Goal: Information Seeking & Learning: Understand process/instructions

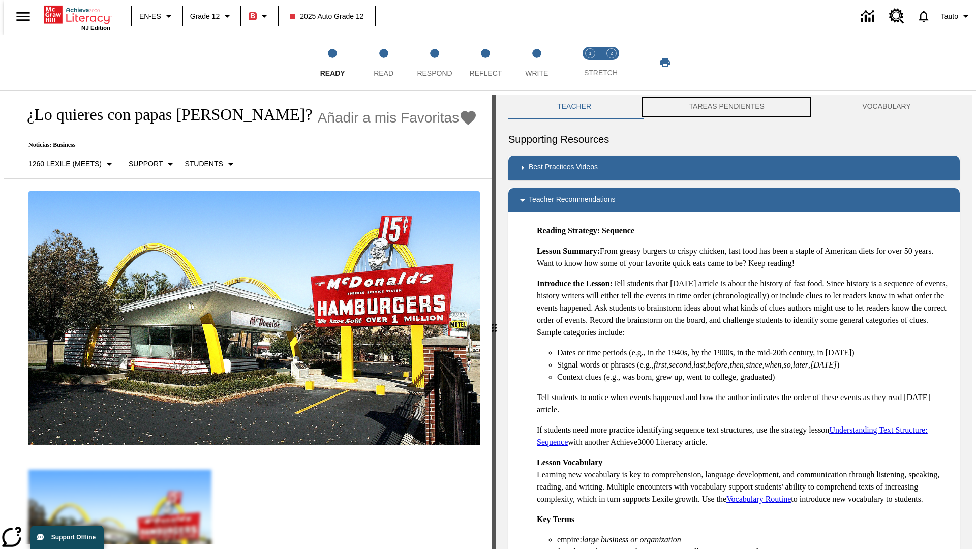
click at [727, 107] on button "TAREAS PENDIENTES" at bounding box center [726, 107] width 173 height 24
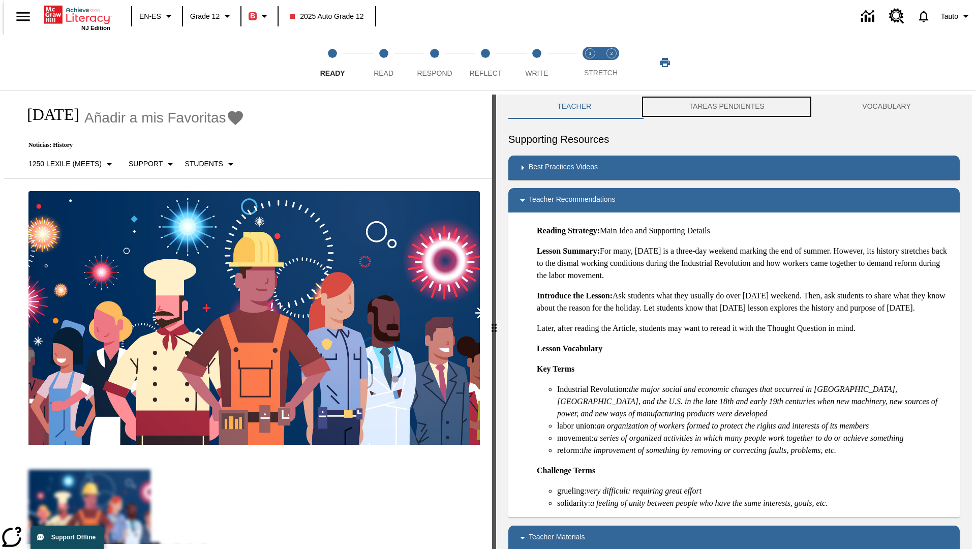
click at [727, 107] on button "TAREAS PENDIENTES" at bounding box center [726, 107] width 173 height 24
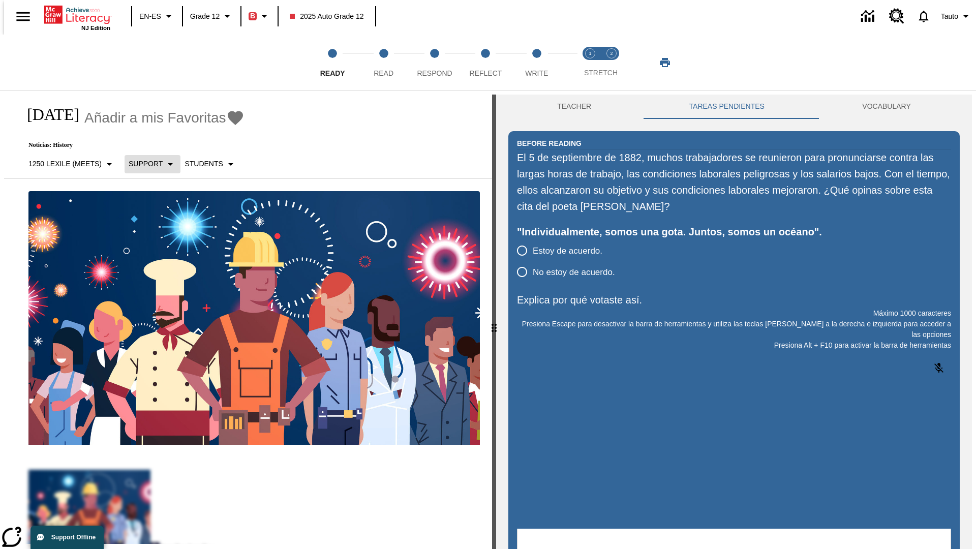
click at [147, 164] on p "Support" at bounding box center [146, 164] width 34 height 11
click at [158, 223] on p "Support" at bounding box center [158, 223] width 60 height 11
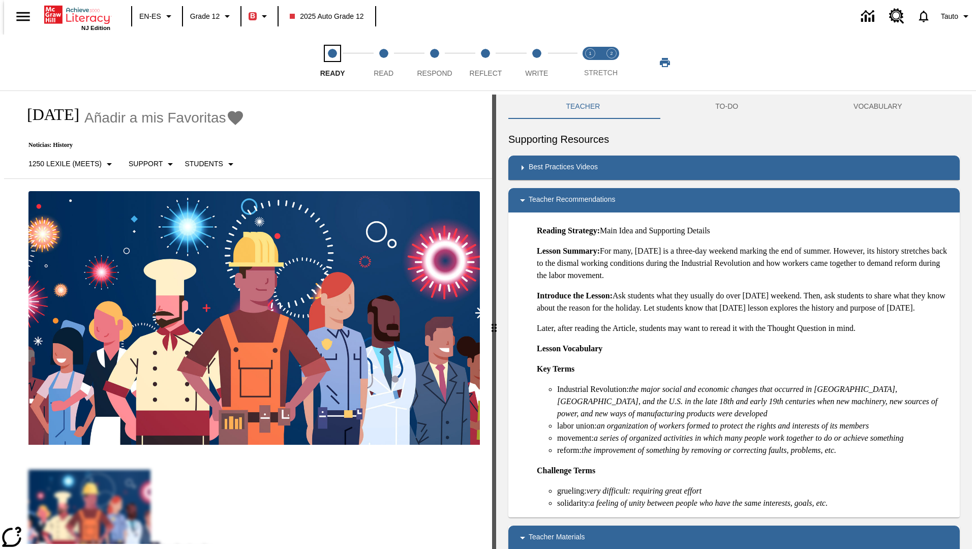
click at [332, 63] on span "Ready" at bounding box center [332, 69] width 25 height 18
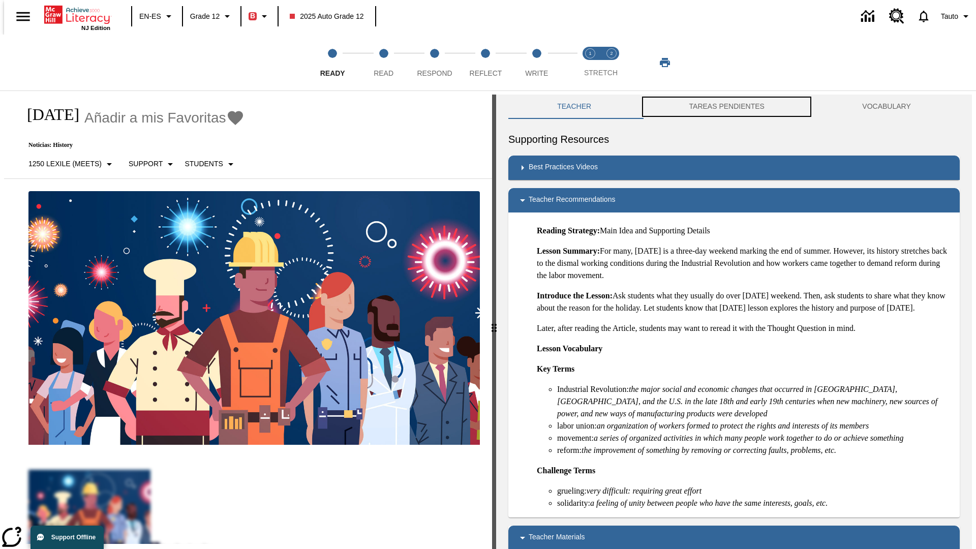
click at [727, 107] on button "TAREAS PENDIENTES" at bounding box center [726, 107] width 173 height 24
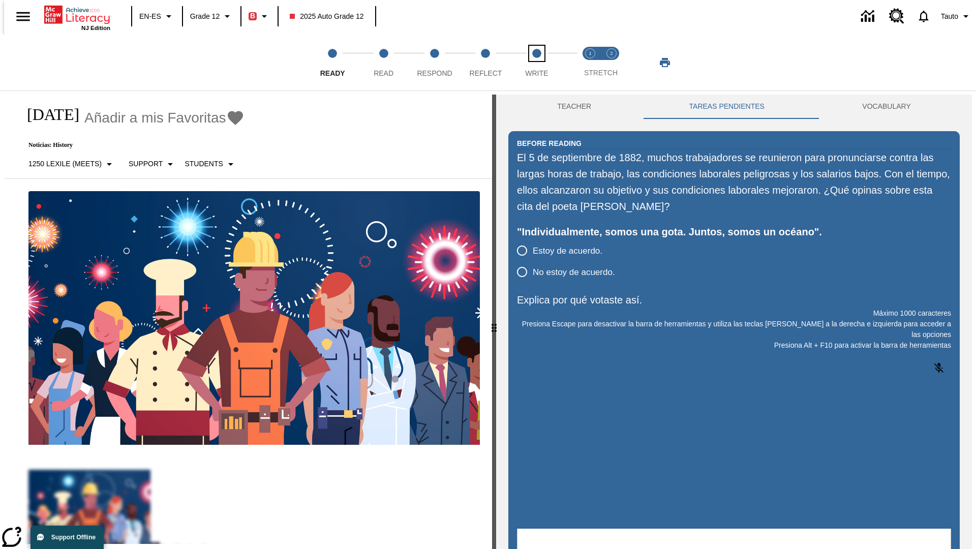
click at [536, 63] on span "Write" at bounding box center [536, 69] width 23 height 18
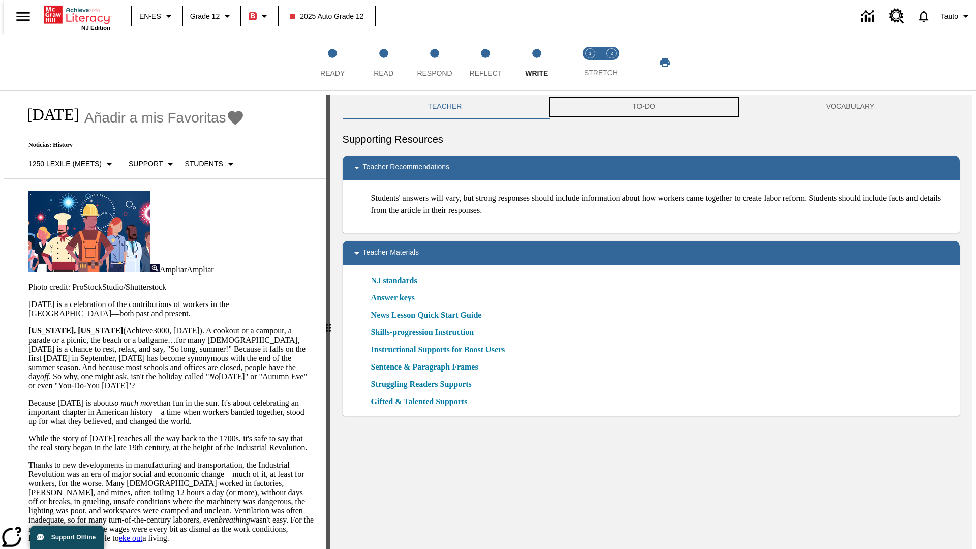
scroll to position [1, 0]
click at [644, 107] on button "TAREAS PENDIENTES" at bounding box center [644, 106] width 229 height 24
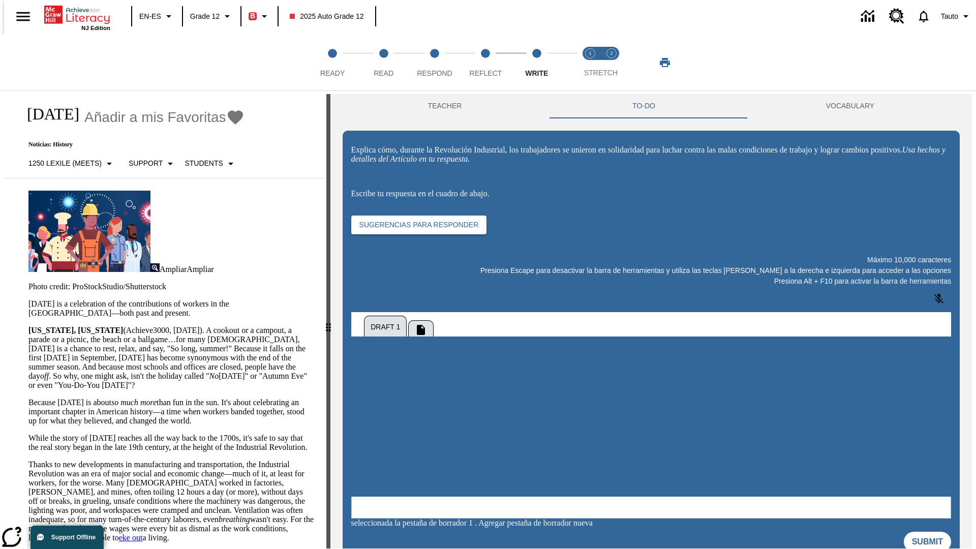
scroll to position [0, 0]
click at [147, 163] on p "Support" at bounding box center [146, 163] width 34 height 11
